Goal: Transaction & Acquisition: Obtain resource

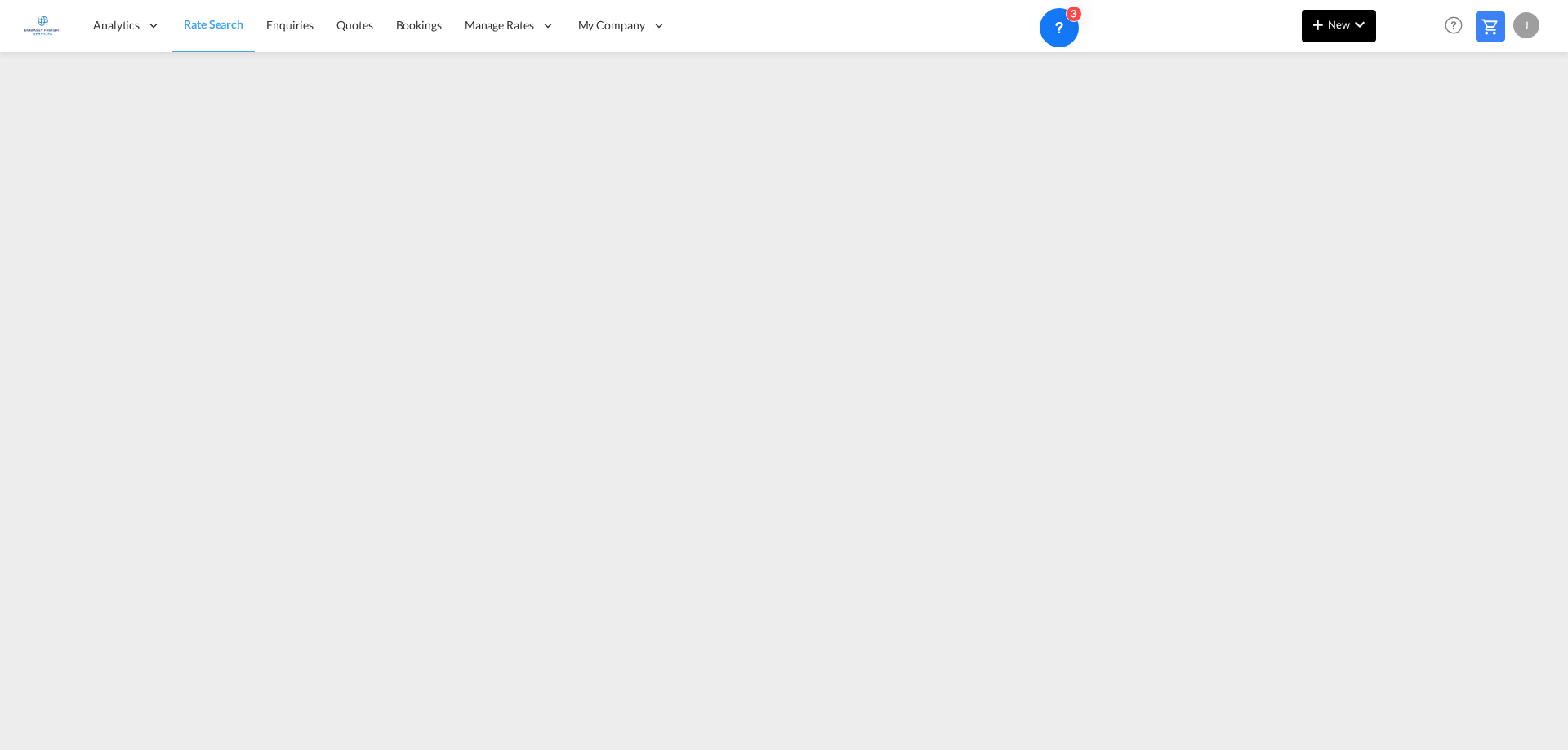
click at [1325, 26] on md-icon "icon-plus 400-fg" at bounding box center [1317, 24] width 19 height 19
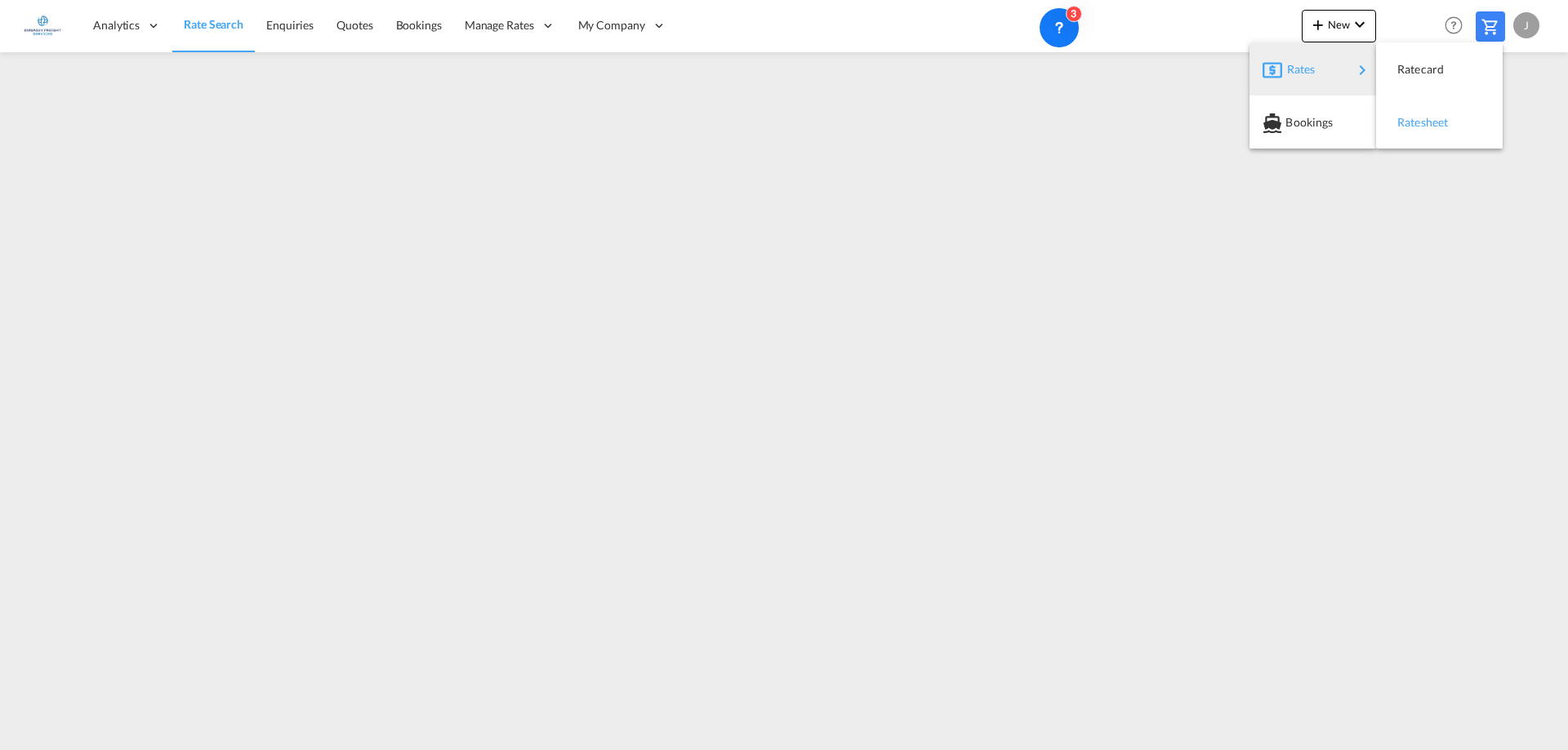
click at [1448, 129] on div "Ratesheet" at bounding box center [1427, 122] width 60 height 41
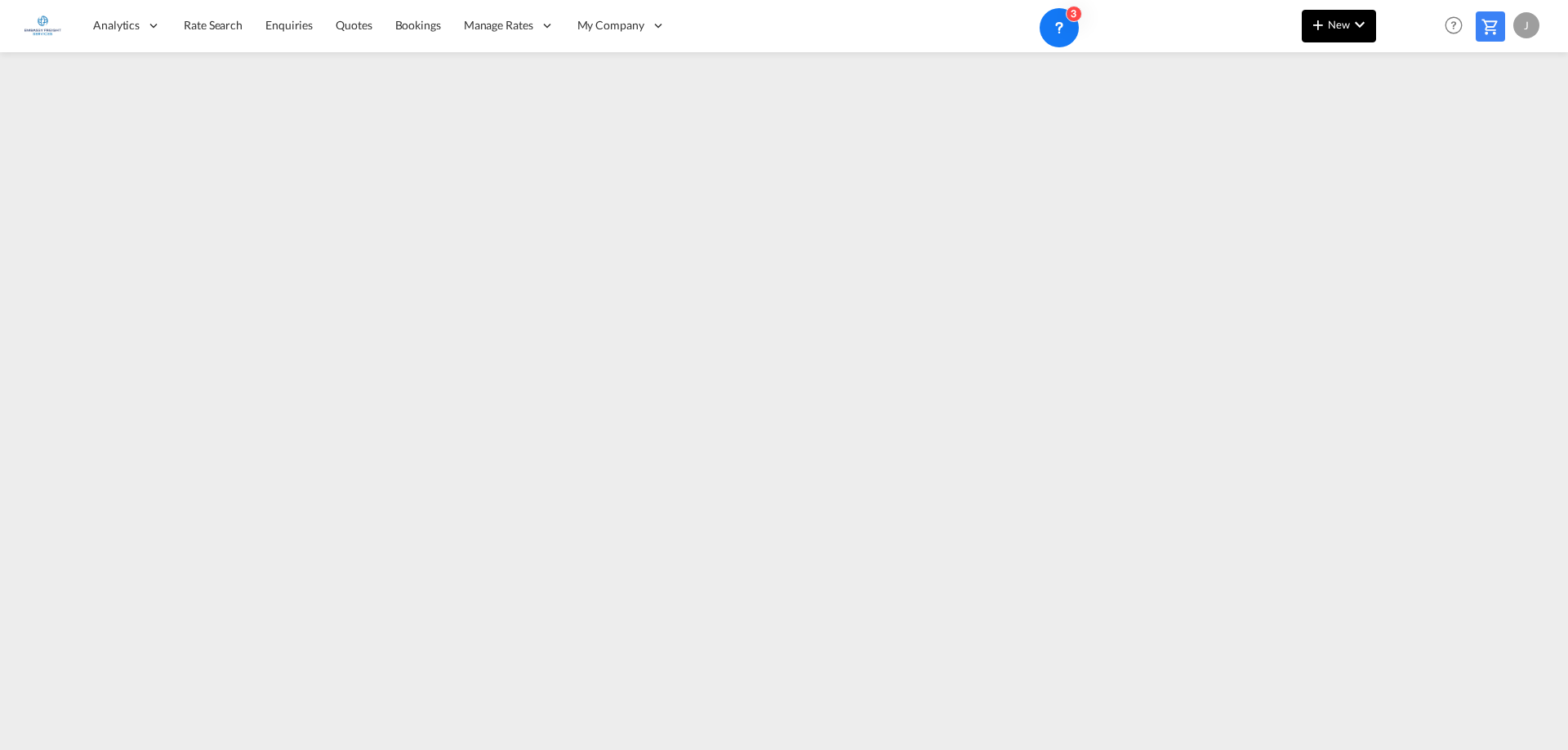
click at [1344, 13] on button "New" at bounding box center [1339, 26] width 74 height 33
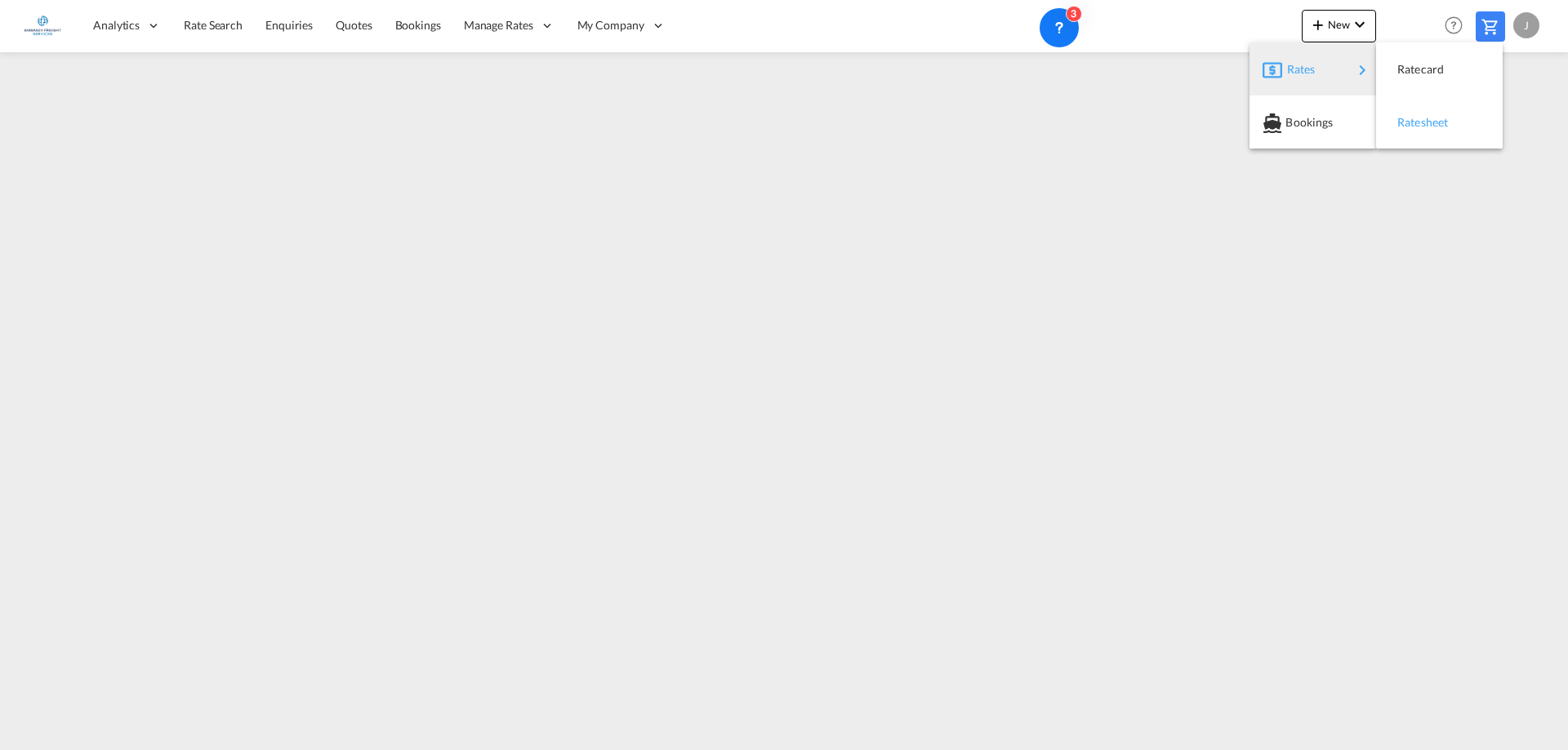
click at [1415, 122] on span "Ratesheet" at bounding box center [1406, 122] width 18 height 33
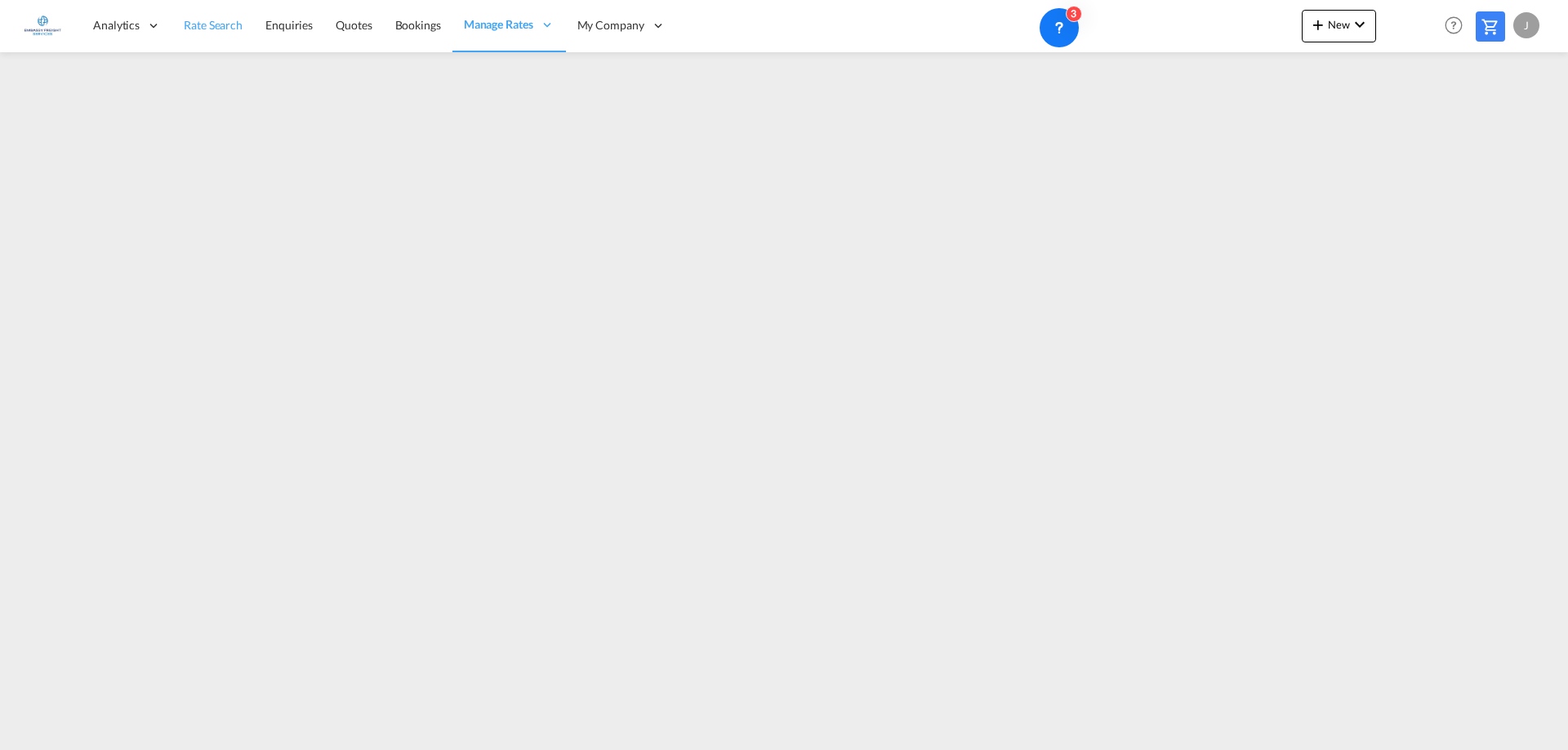
click at [188, 26] on span "Rate Search" at bounding box center [213, 25] width 58 height 14
